Goal: Task Accomplishment & Management: Complete application form

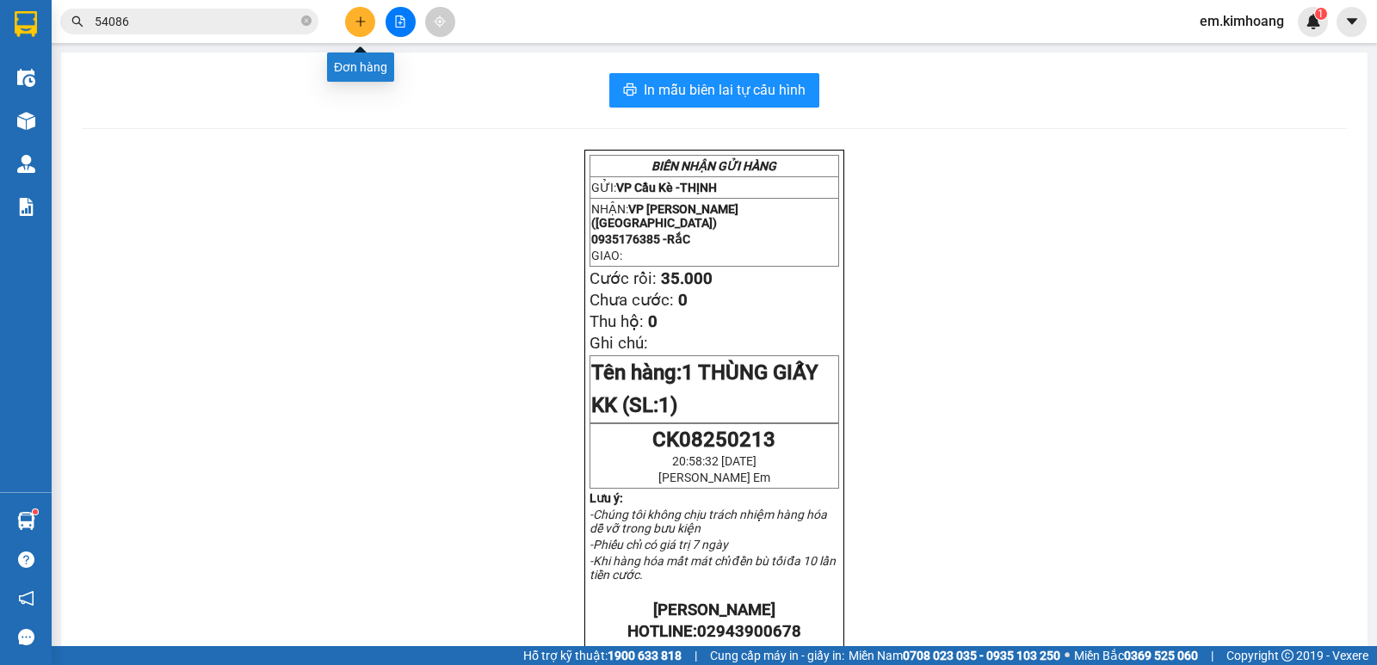
click at [362, 23] on icon "plus" at bounding box center [361, 21] width 12 height 12
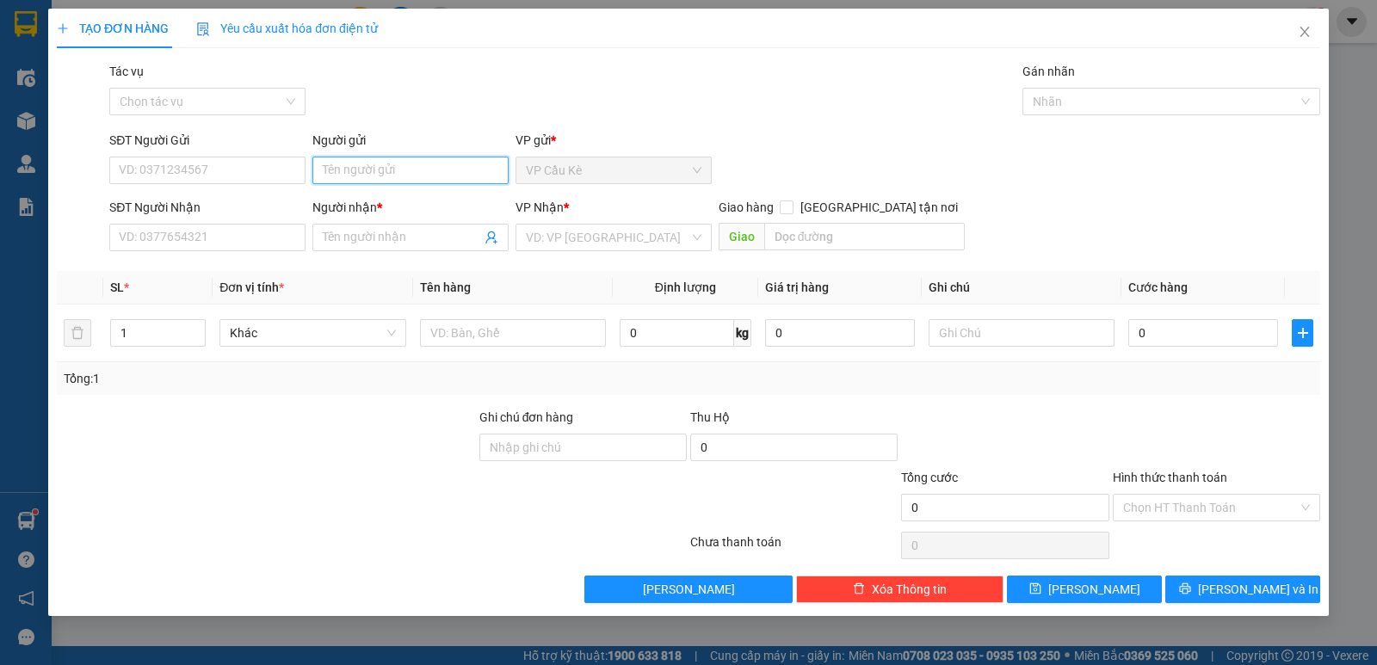
click at [366, 173] on input "Người gửi" at bounding box center [411, 171] width 196 height 28
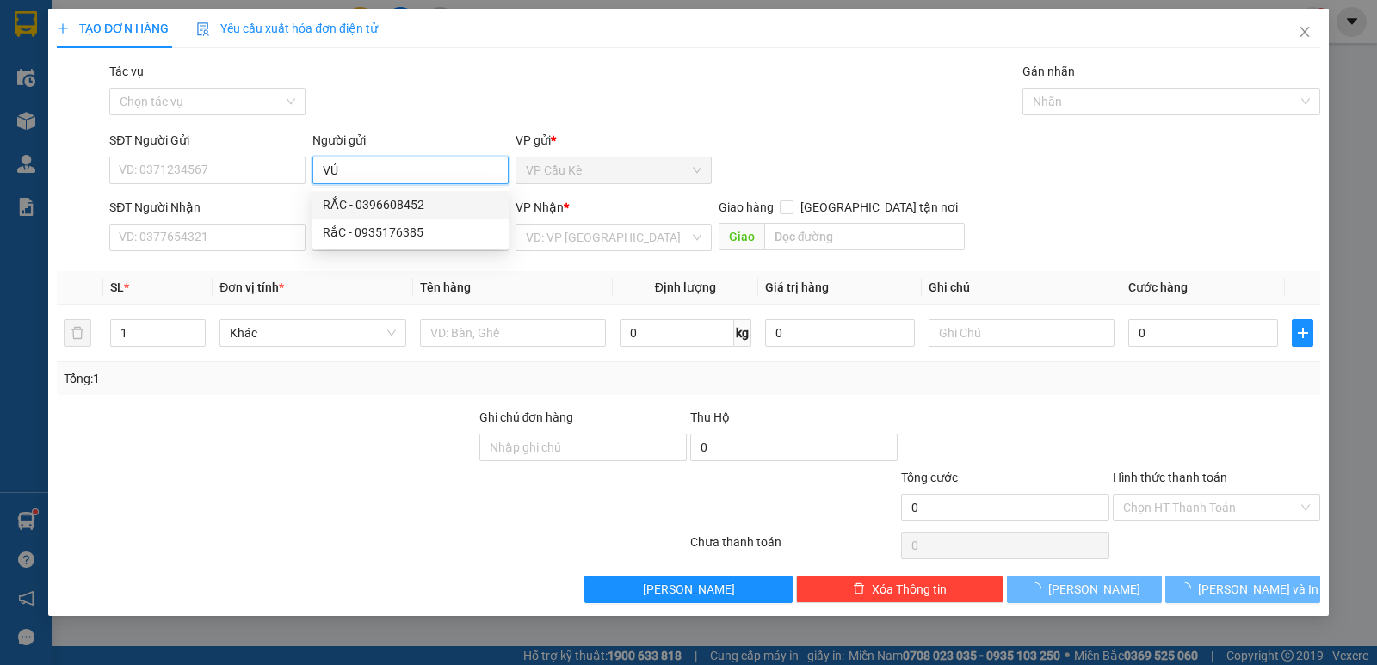
type input "VỦ"
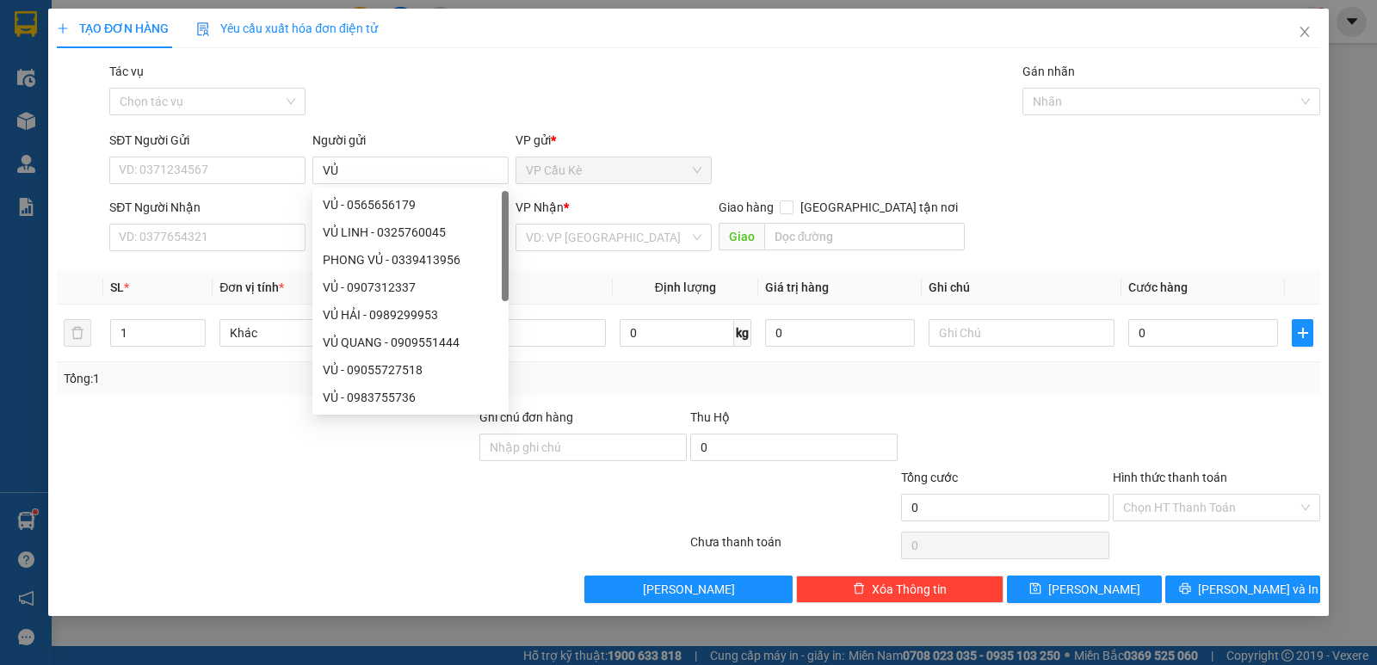
click at [295, 197] on form "SĐT Người Gửi VD: 0371234567 Người gửi VỦ VP gửi * VP Cầu [PERSON_NAME] Người N…" at bounding box center [689, 194] width 1264 height 127
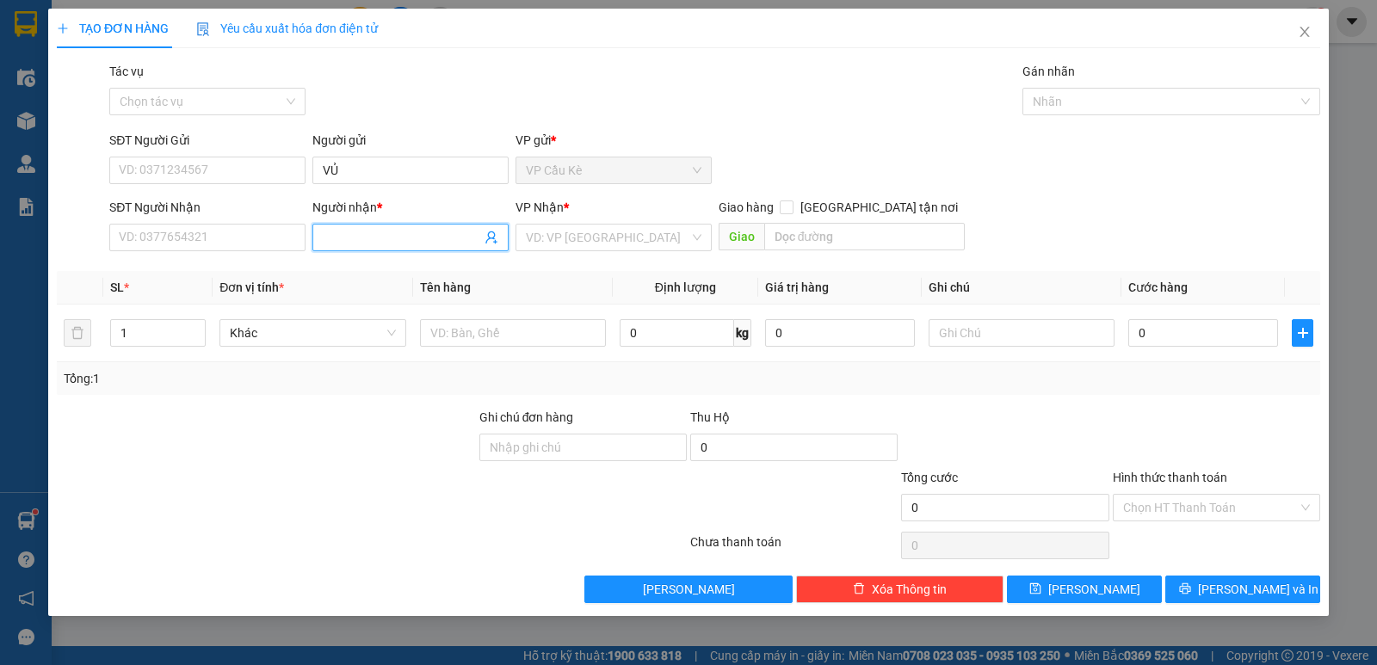
click at [345, 230] on input "Người nhận *" at bounding box center [402, 237] width 158 height 19
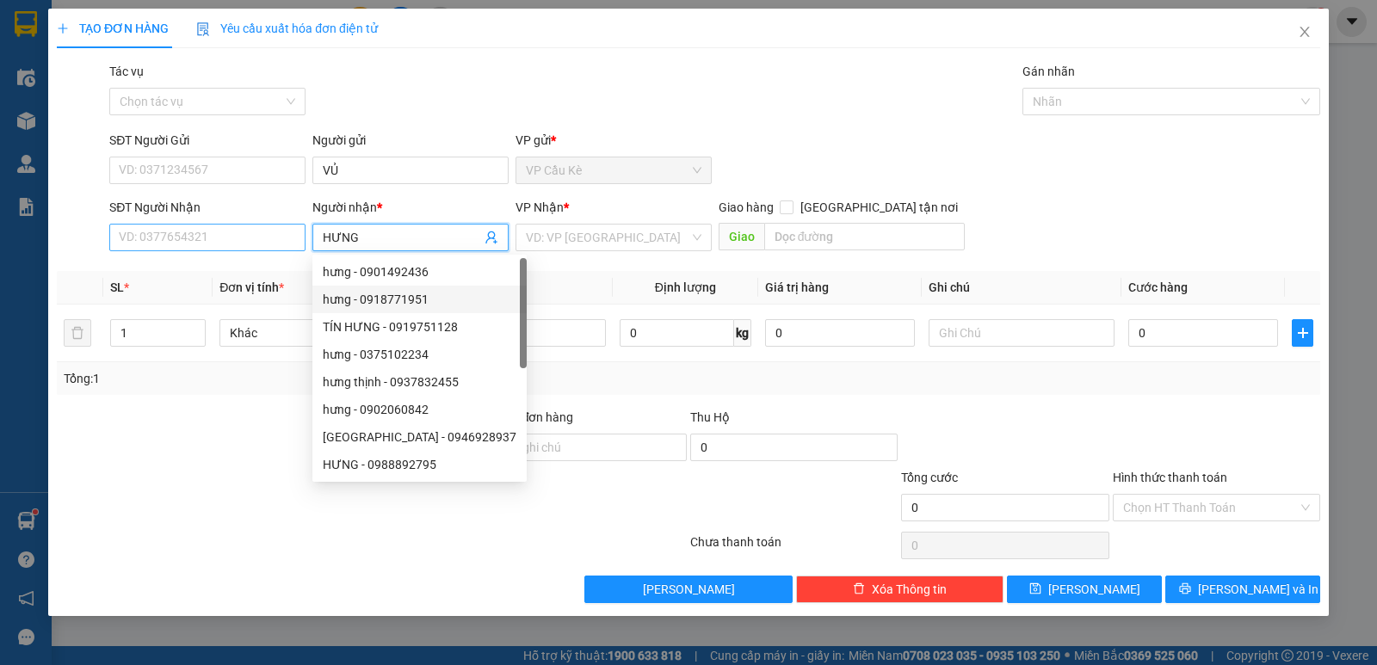
type input "HƯNG"
click at [262, 235] on input "SĐT Người Nhận" at bounding box center [207, 238] width 196 height 28
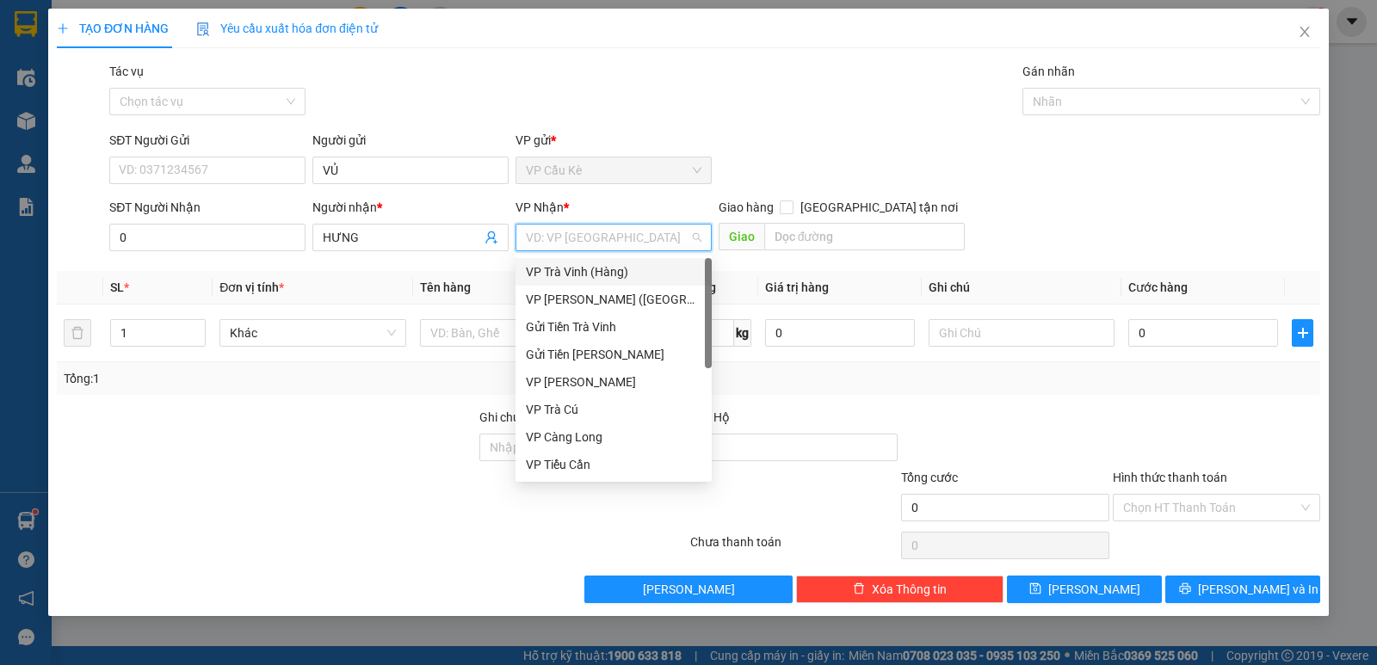
click at [626, 227] on input "search" at bounding box center [608, 238] width 164 height 26
click at [635, 296] on div "VP [PERSON_NAME] ([GEOGRAPHIC_DATA])" at bounding box center [614, 299] width 176 height 19
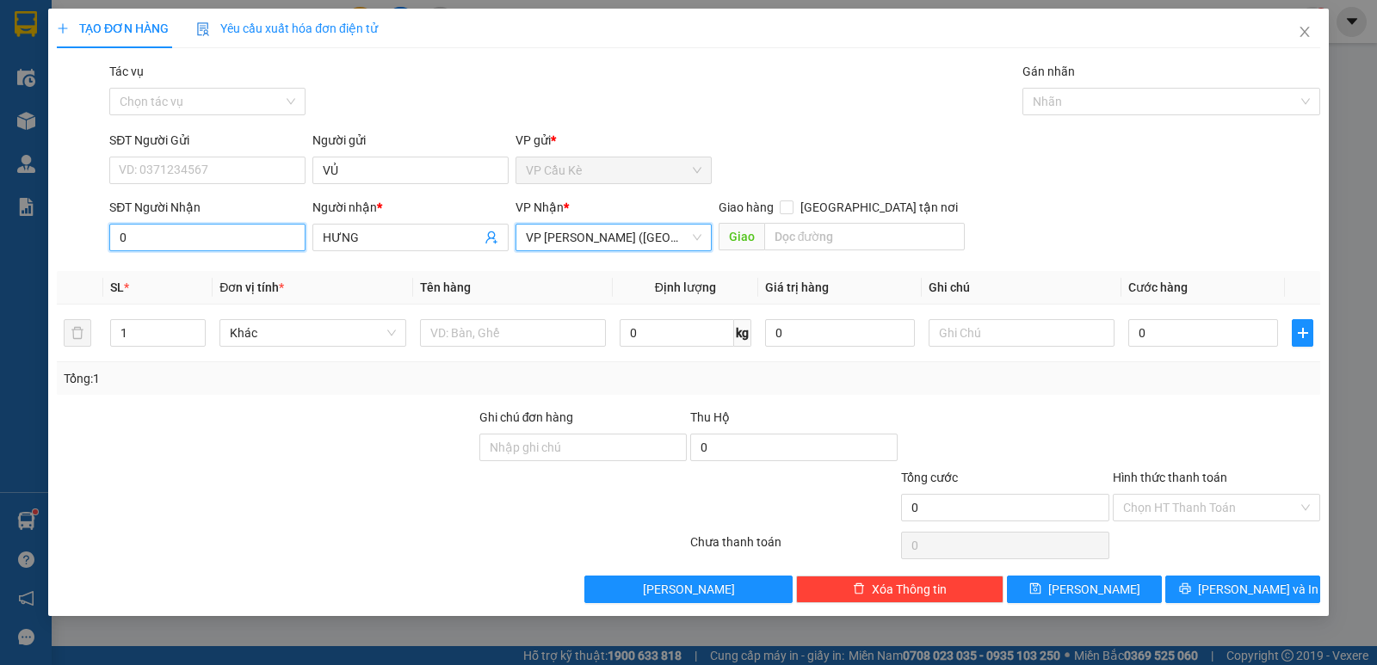
click at [230, 244] on input "0" at bounding box center [207, 238] width 196 height 28
type input "033311351"
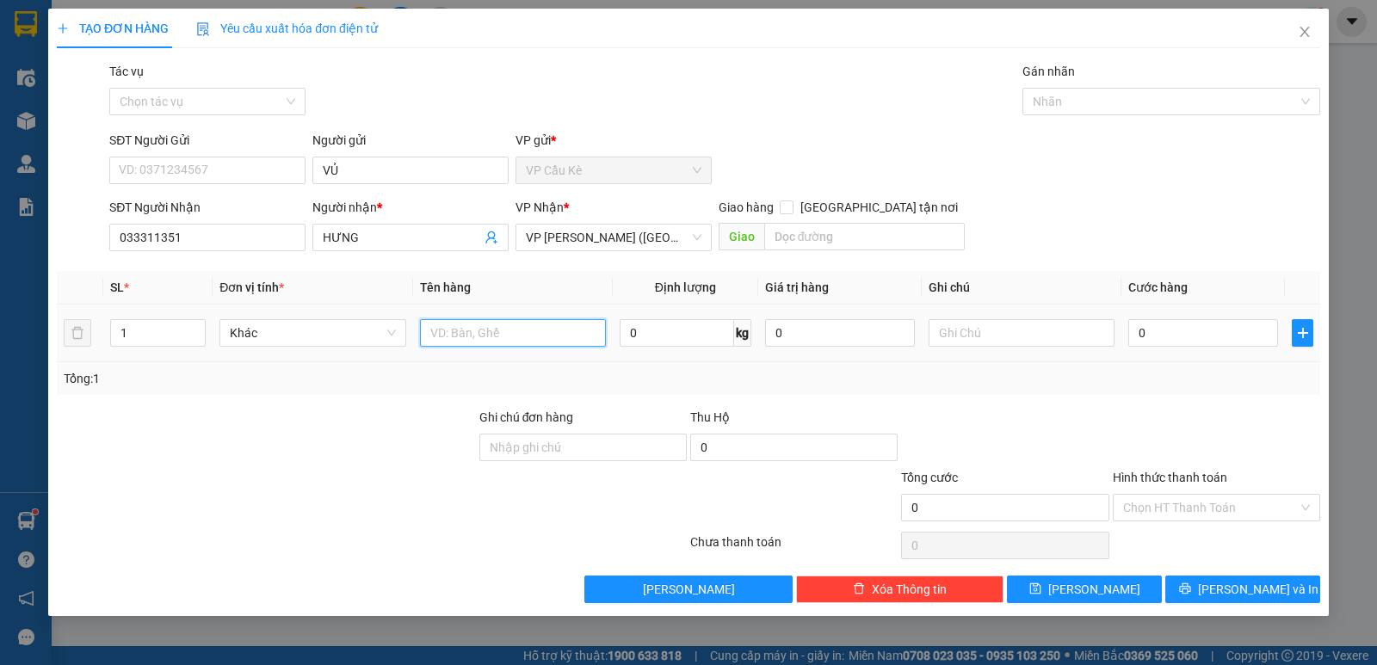
click at [541, 336] on input "text" at bounding box center [513, 333] width 186 height 28
type input "1 THÙNG GÀ KK"
click at [982, 339] on input "text" at bounding box center [1022, 333] width 186 height 28
type input "[PERSON_NAME] CHẾT + KIỄM DỊCH"
click at [1201, 329] on input "0" at bounding box center [1204, 333] width 150 height 28
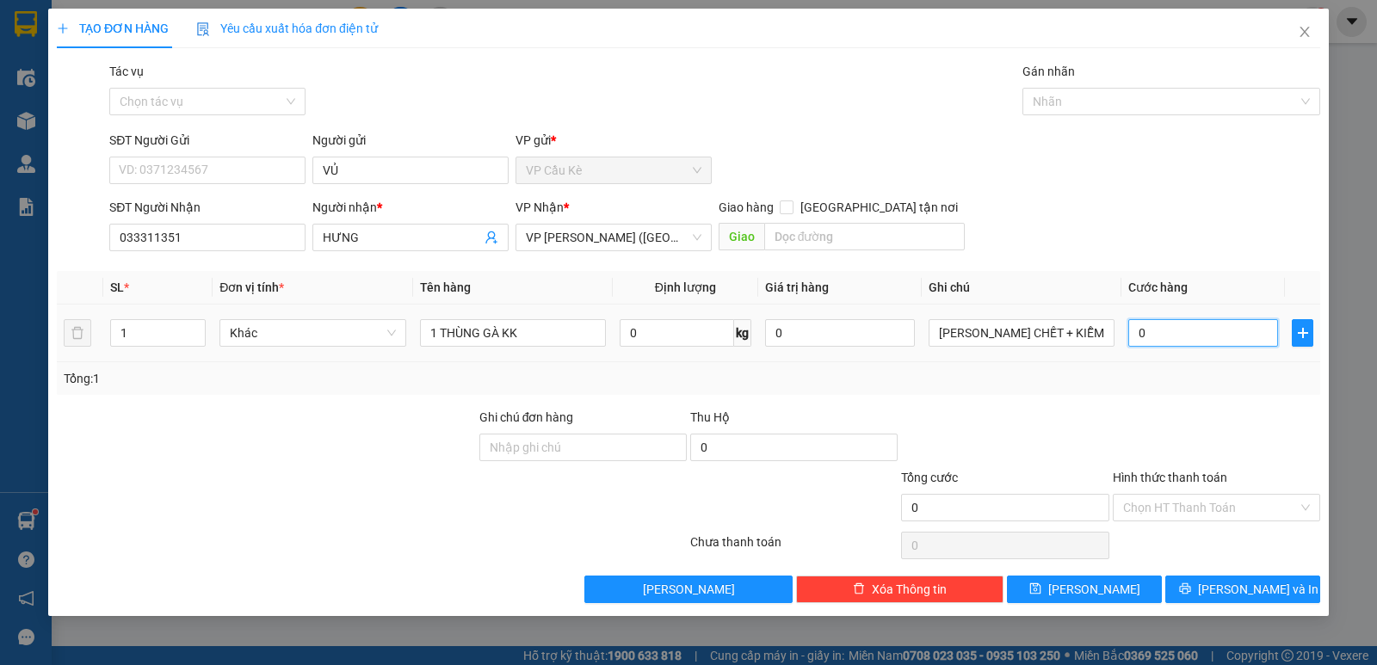
type input "1"
type input "12"
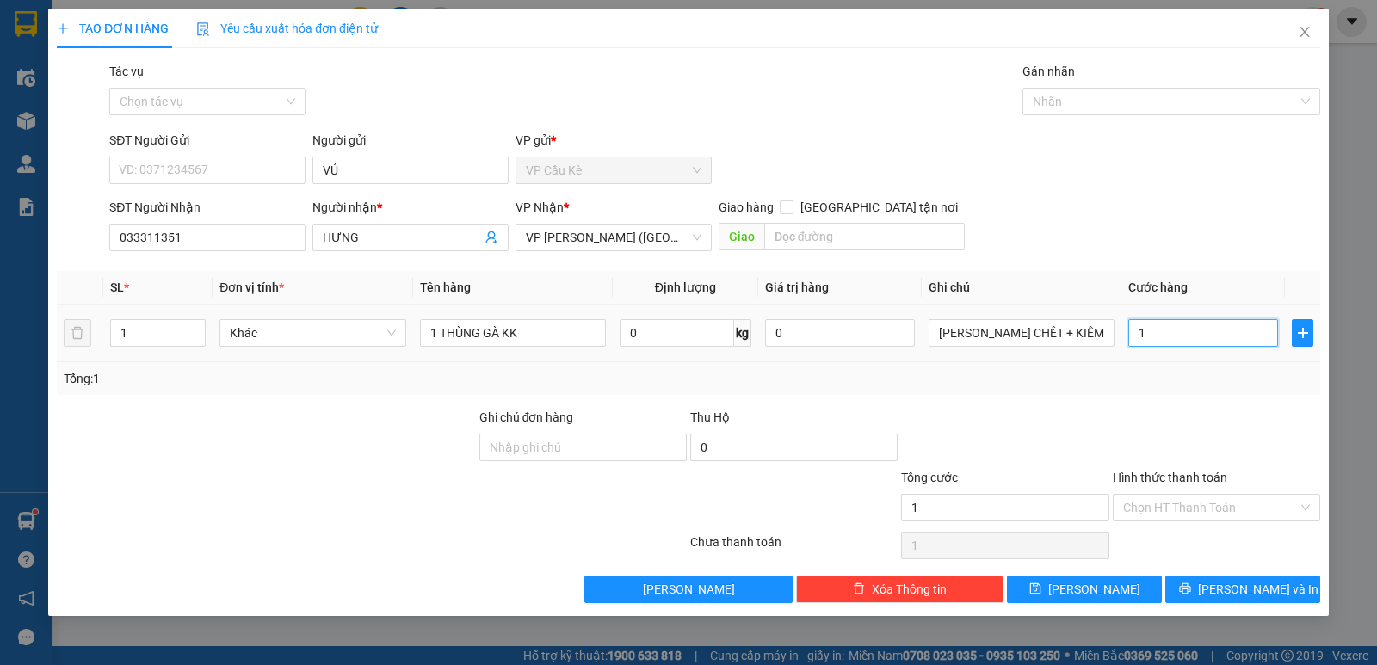
type input "12"
type input "120"
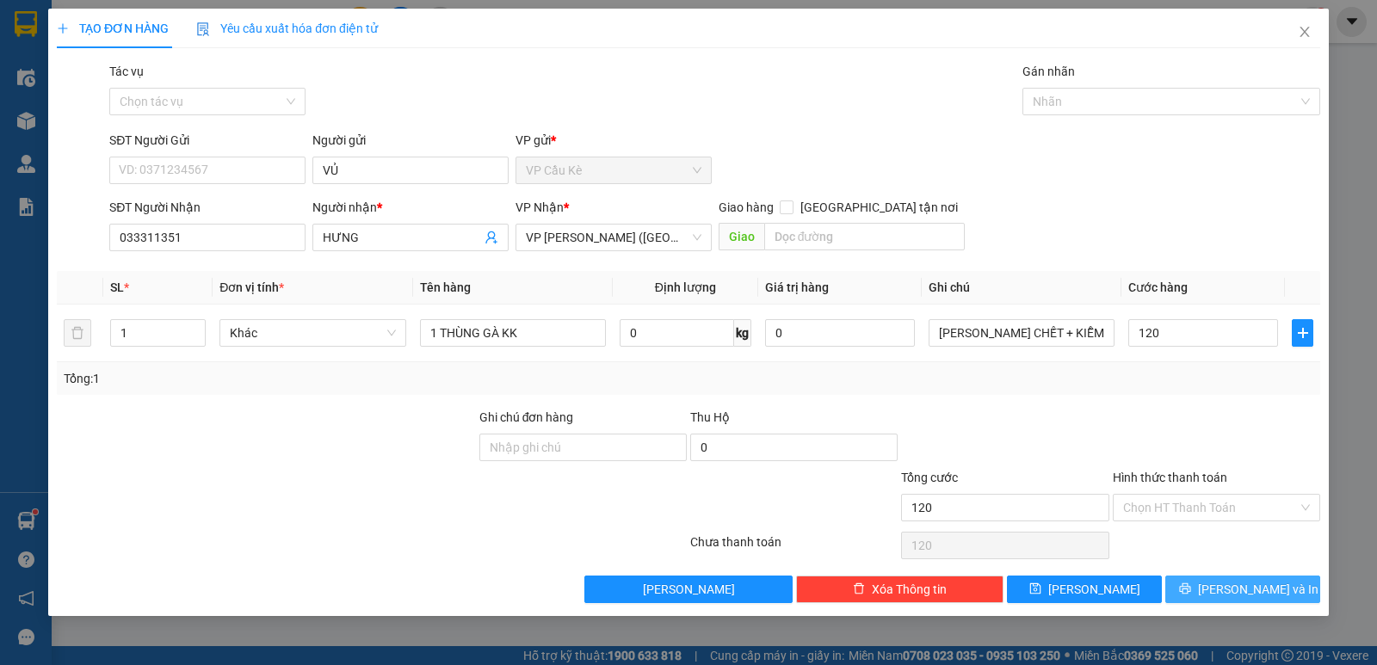
type input "120.000"
click at [1226, 584] on button "[PERSON_NAME] và In" at bounding box center [1243, 590] width 155 height 28
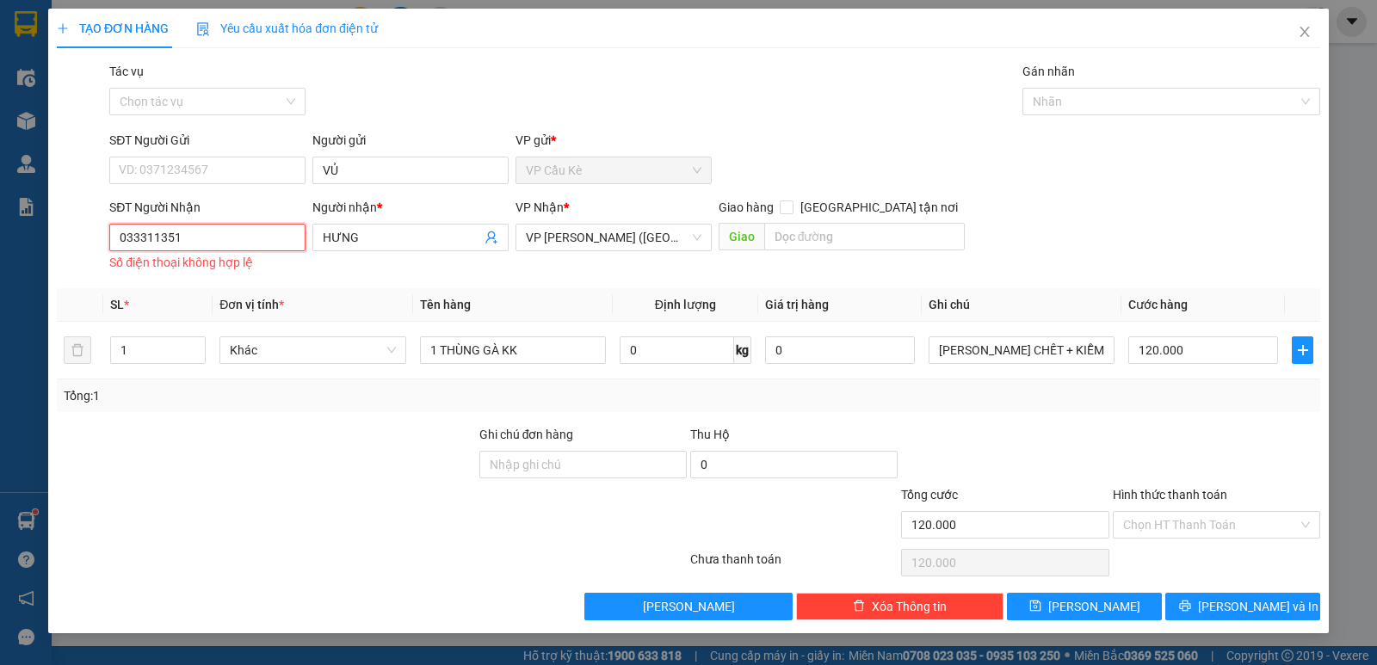
click at [201, 245] on input "033311351" at bounding box center [207, 238] width 196 height 28
click at [192, 240] on input "033311351" at bounding box center [207, 238] width 196 height 28
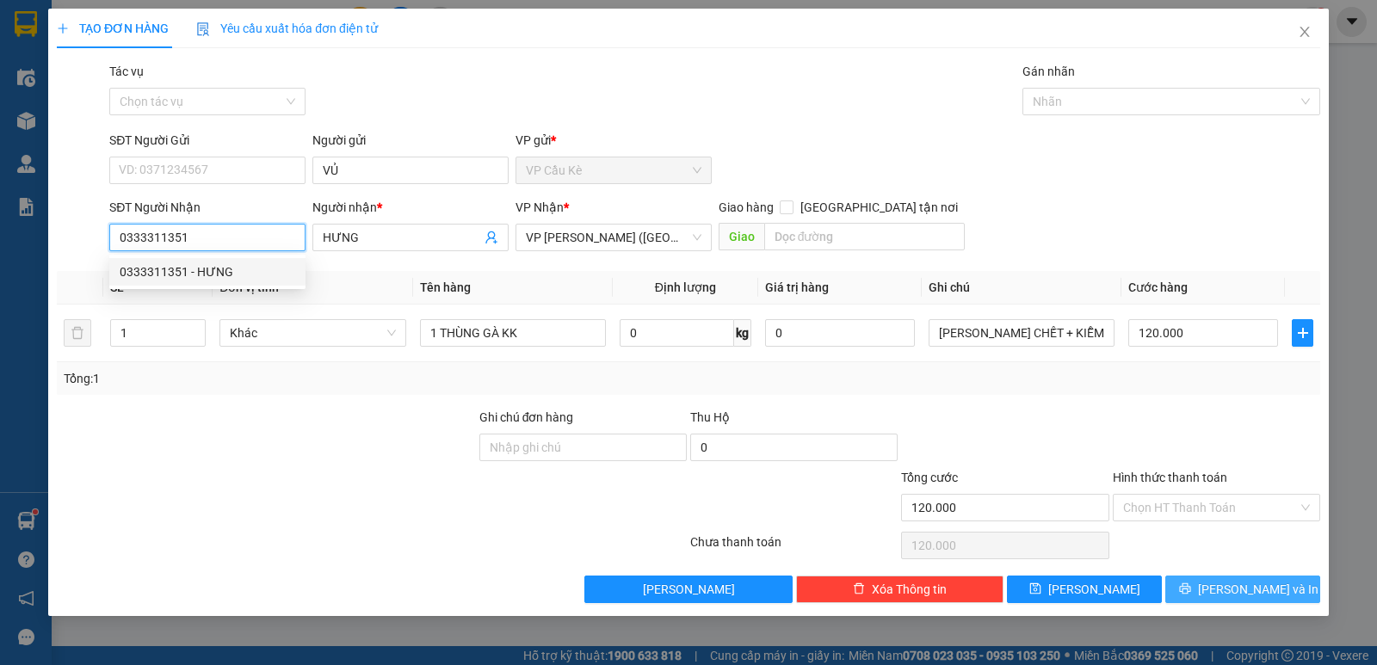
type input "0333311351"
click at [1263, 590] on span "[PERSON_NAME] và In" at bounding box center [1258, 589] width 121 height 19
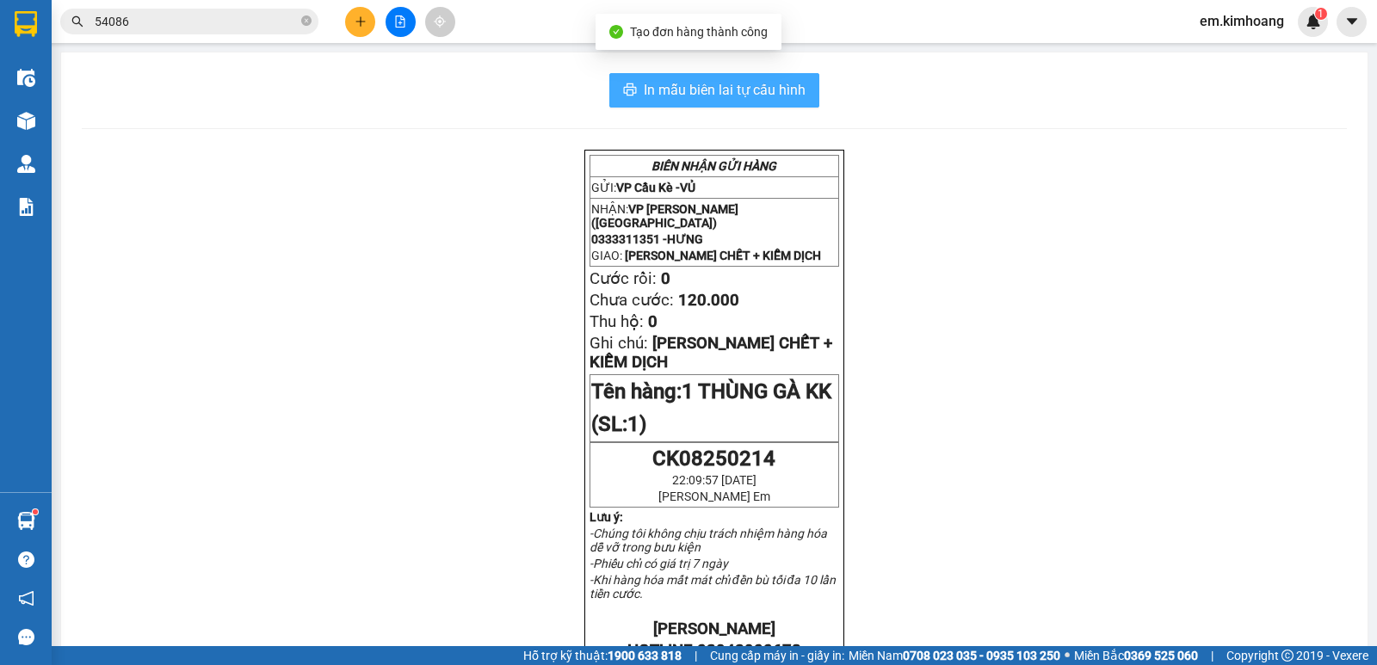
drag, startPoint x: 777, startPoint y: 73, endPoint x: 831, endPoint y: 152, distance: 95.5
click at [777, 81] on button "In mẫu biên lai tự cấu hình" at bounding box center [715, 90] width 210 height 34
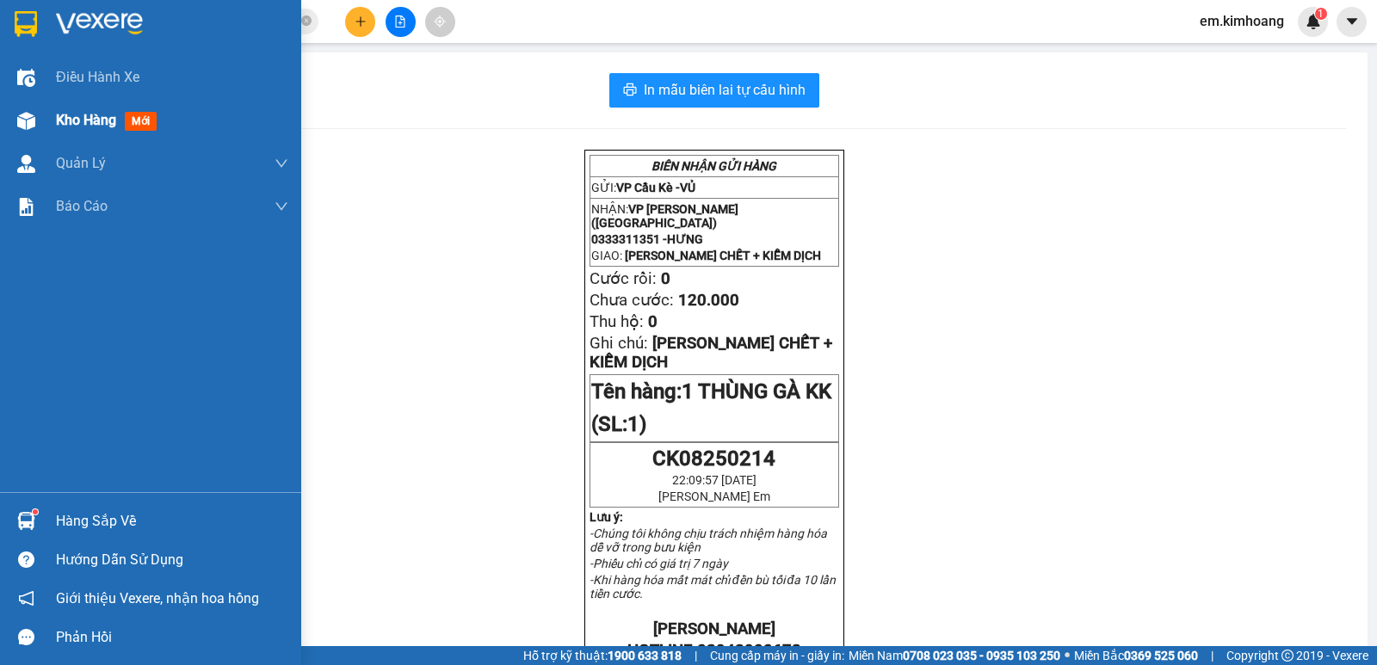
click at [88, 125] on span "Kho hàng" at bounding box center [86, 120] width 60 height 16
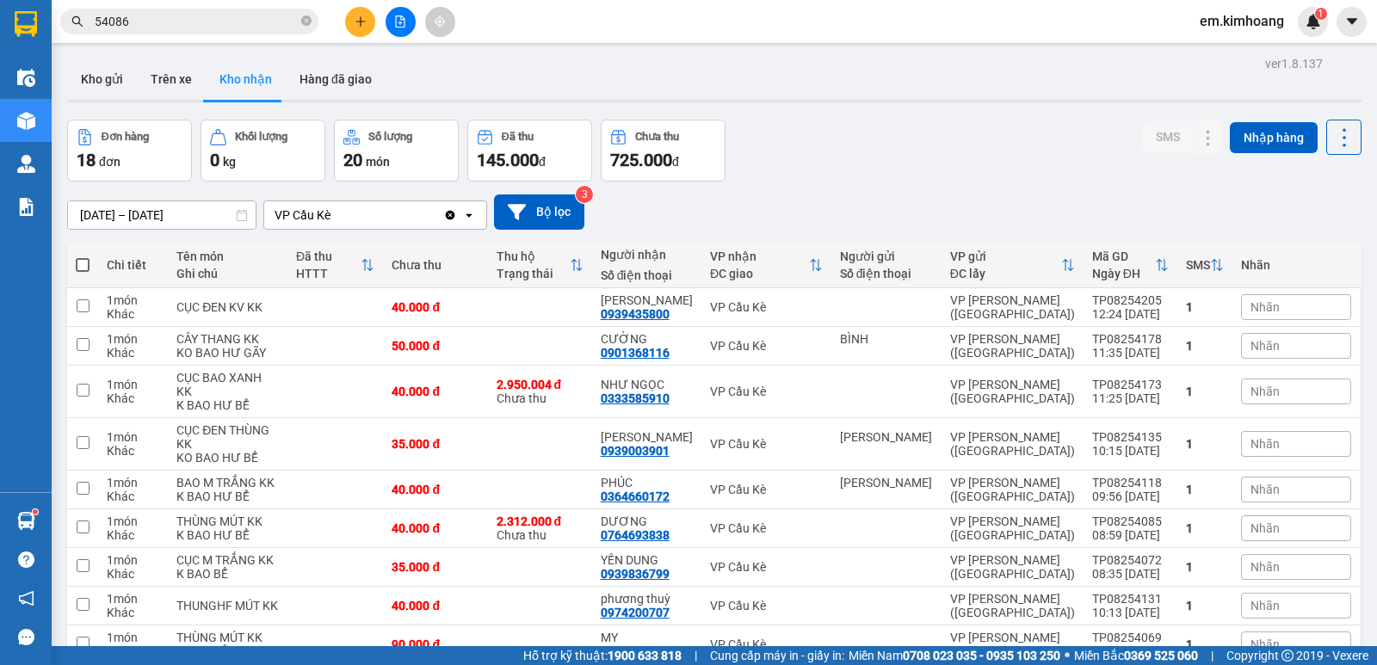
drag, startPoint x: 113, startPoint y: 76, endPoint x: 132, endPoint y: 208, distance: 133.9
click at [119, 120] on div "ver 1.8.137 Kho gửi Trên xe Kho nhận Hàng đã giao Đơn hàng 18 đơn Khối lượng 0 …" at bounding box center [714, 621] width 1309 height 1139
drag, startPoint x: 96, startPoint y: 67, endPoint x: 253, endPoint y: 183, distance: 195.3
click at [96, 67] on button "Kho gửi" at bounding box center [102, 79] width 70 height 41
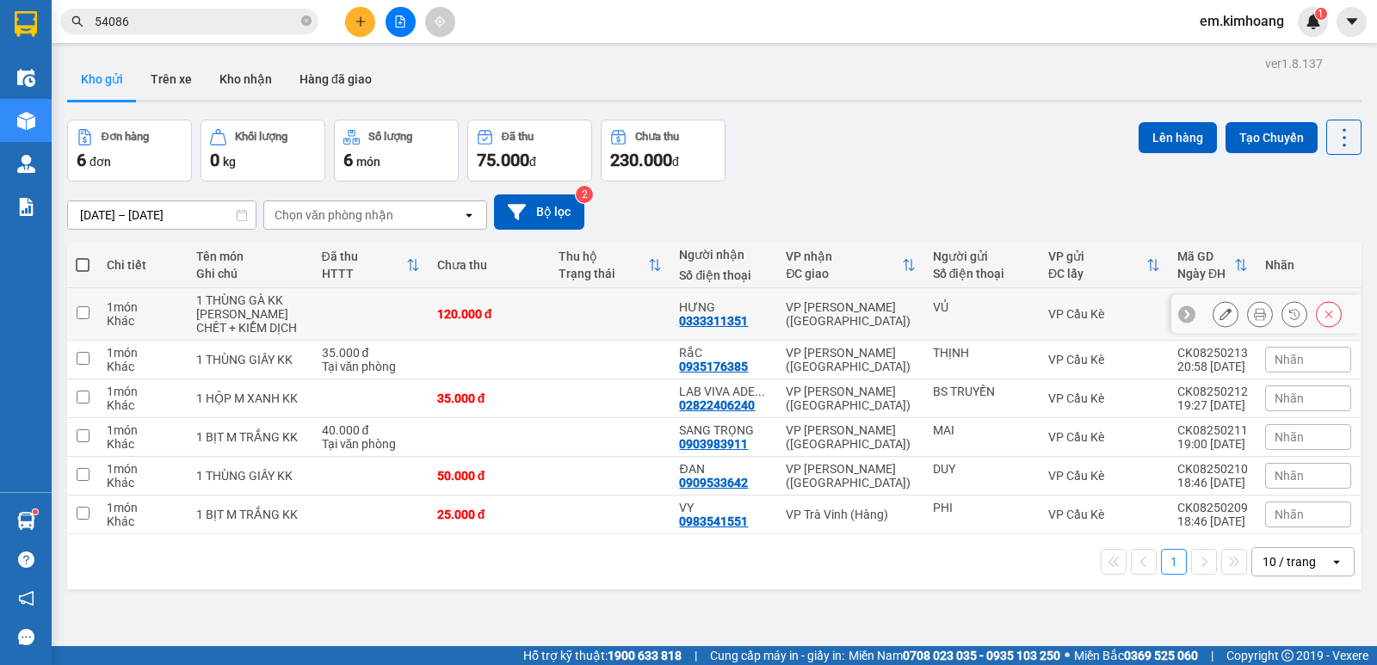
click at [1004, 313] on div "VỦ" at bounding box center [982, 307] width 98 height 14
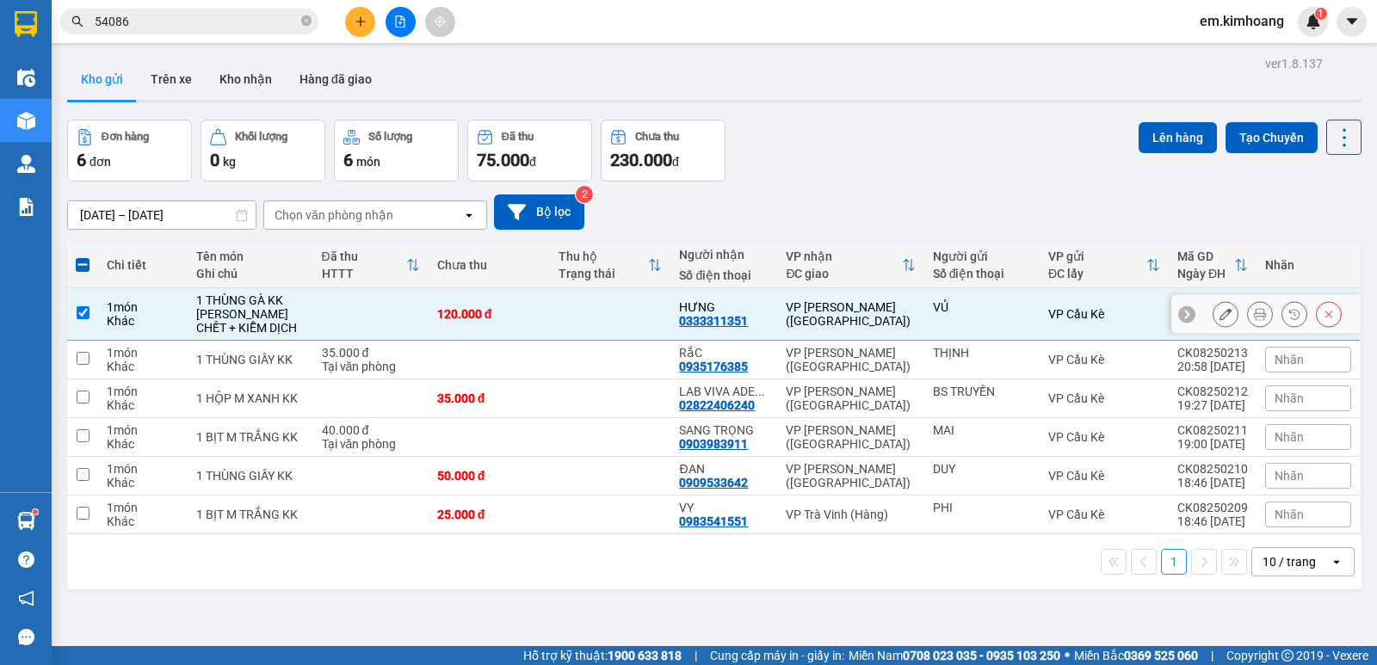
click at [969, 308] on div "VỦ" at bounding box center [982, 307] width 98 height 14
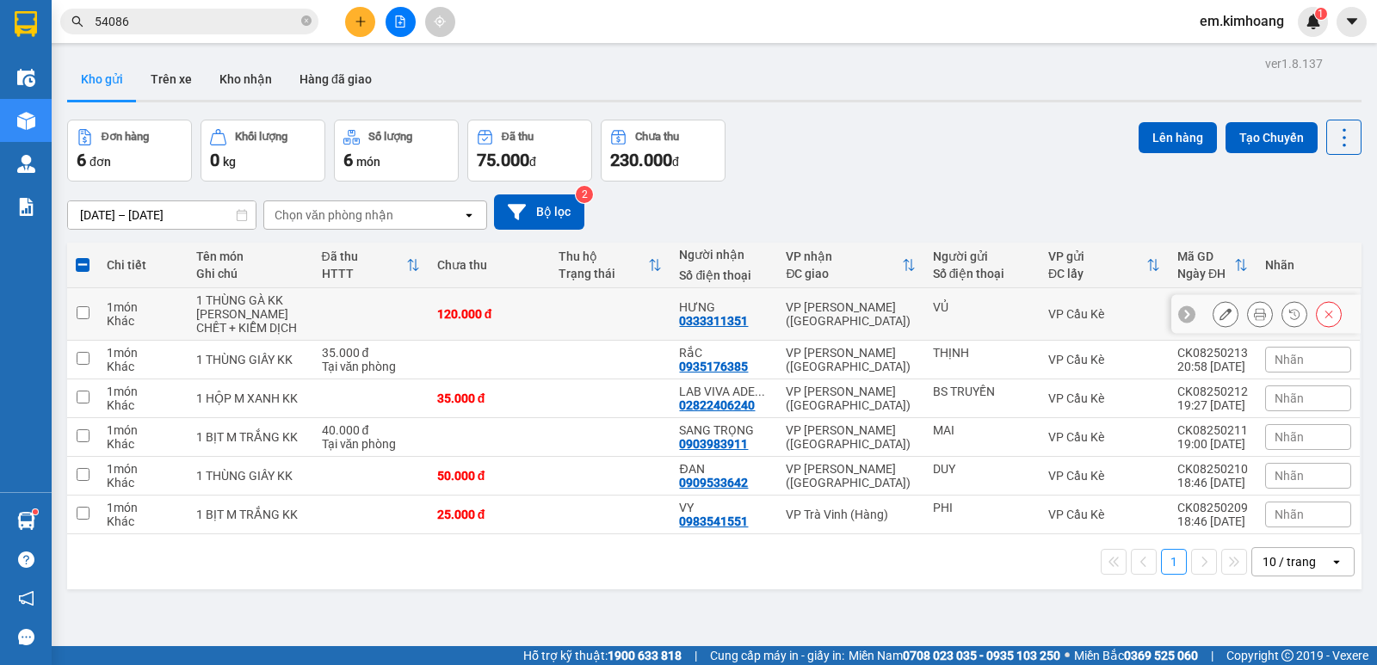
checkbox input "false"
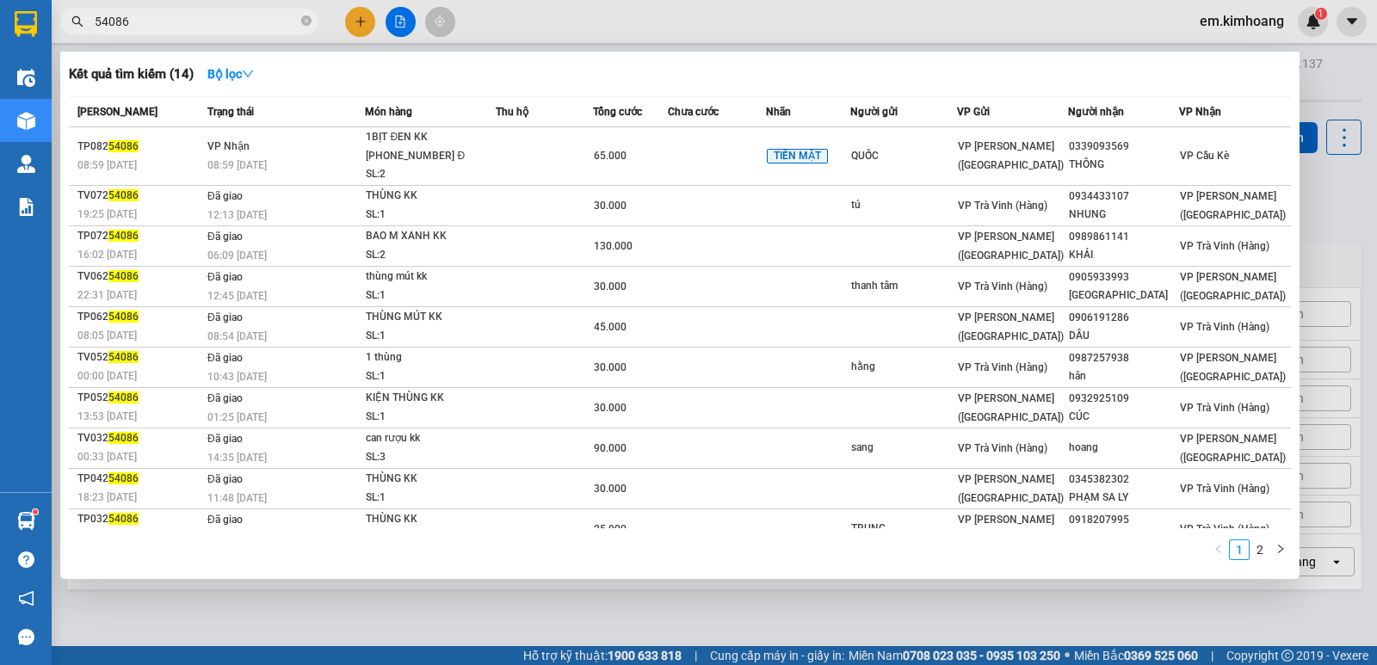
click at [229, 32] on span "54086" at bounding box center [189, 22] width 258 height 26
click at [191, 7] on div at bounding box center [688, 332] width 1377 height 665
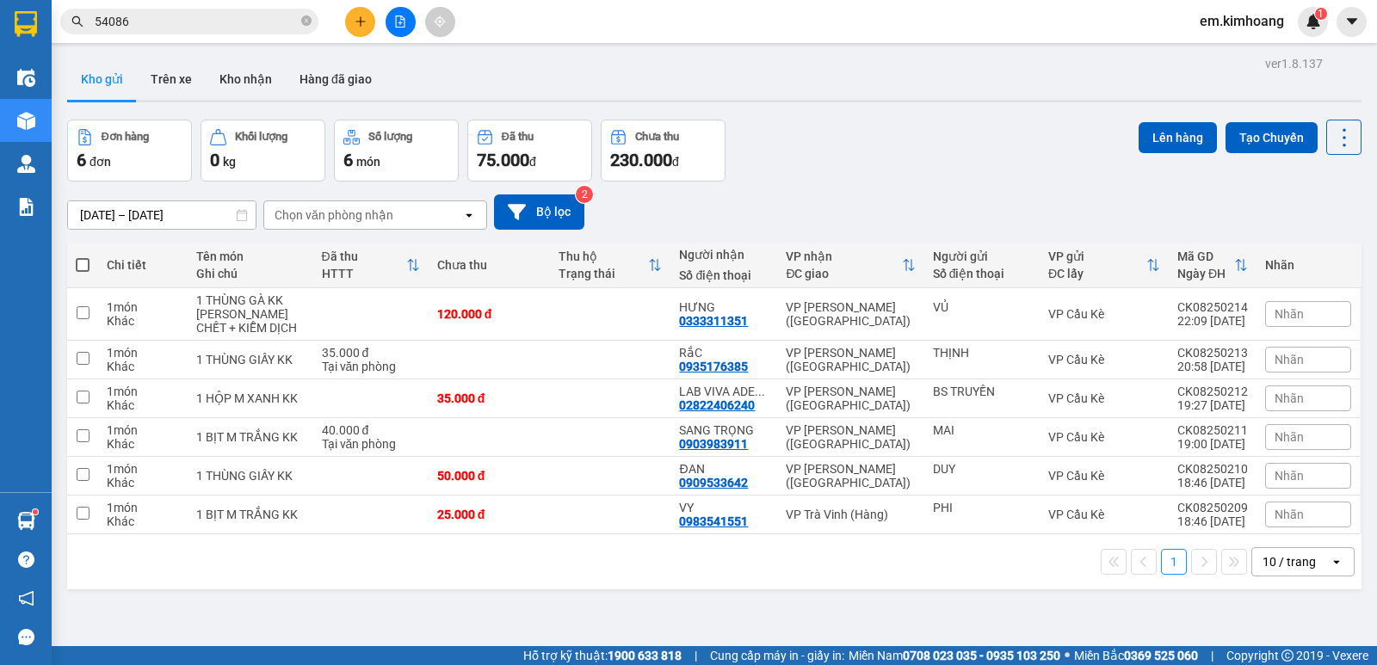
click at [183, 10] on span "54086" at bounding box center [189, 22] width 258 height 26
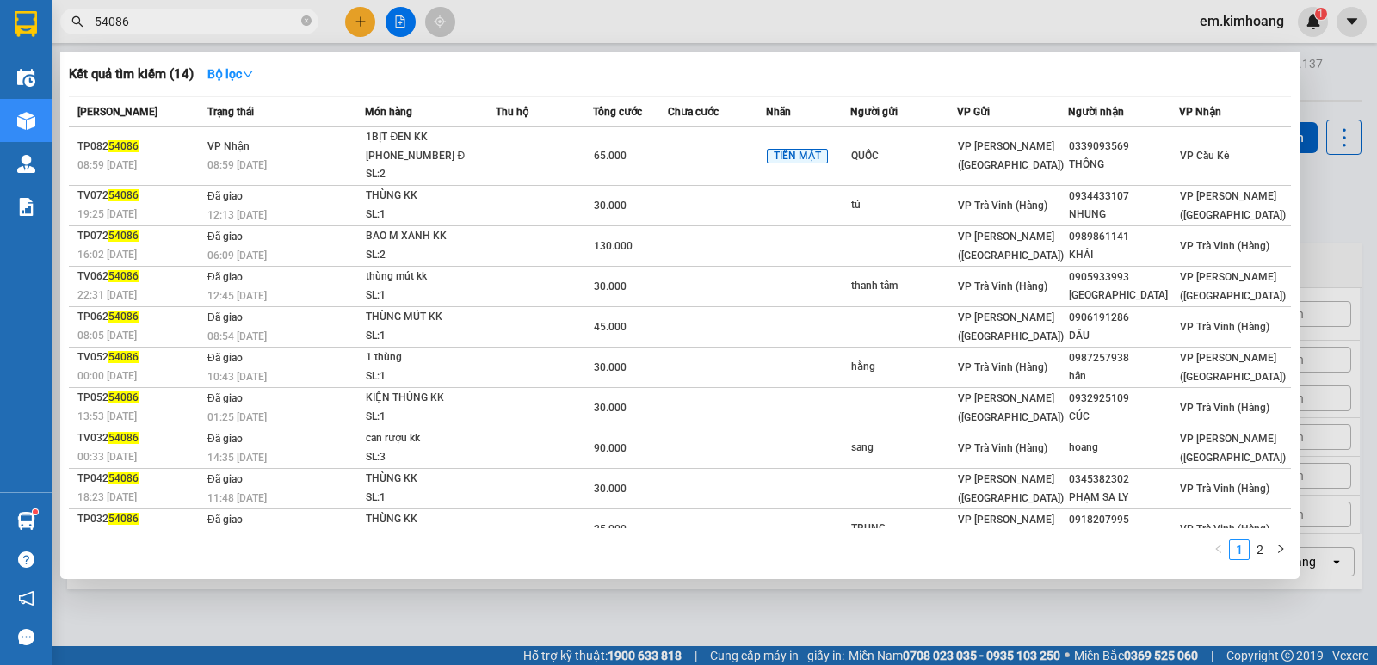
click at [164, 17] on input "54086" at bounding box center [196, 21] width 203 height 19
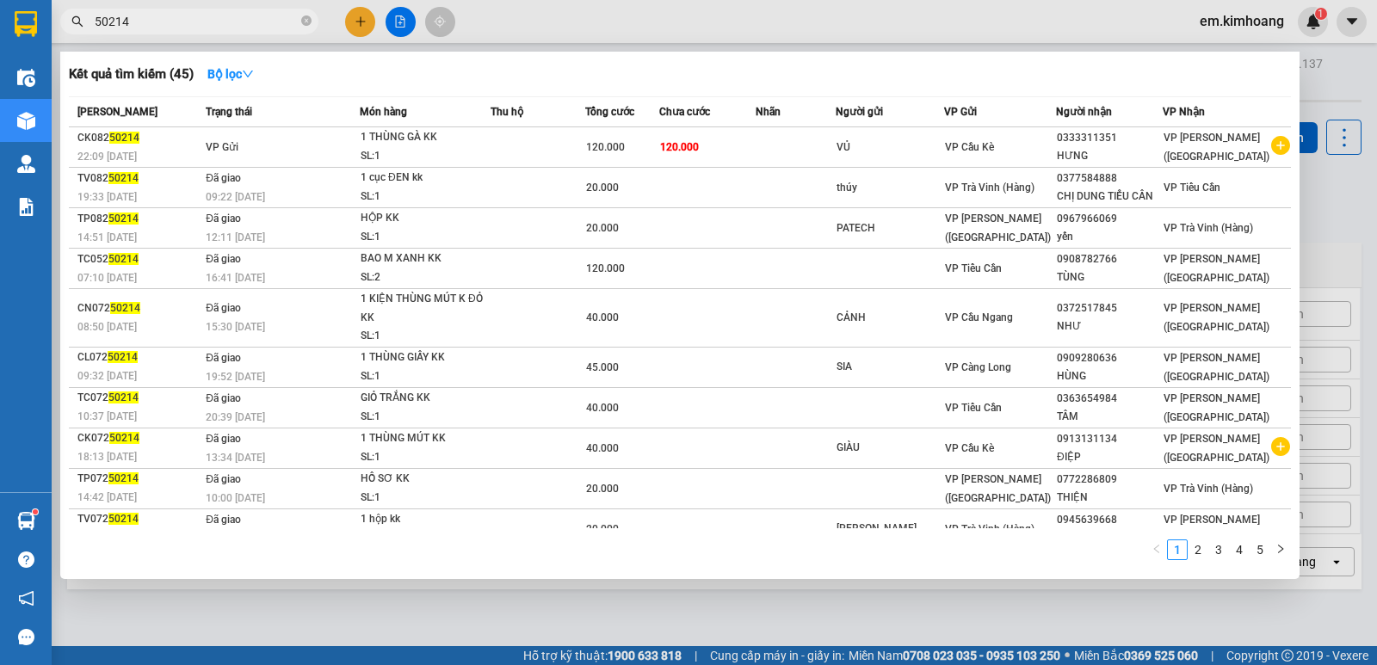
type input "50214"
